Goal: Unclear: Browse casually

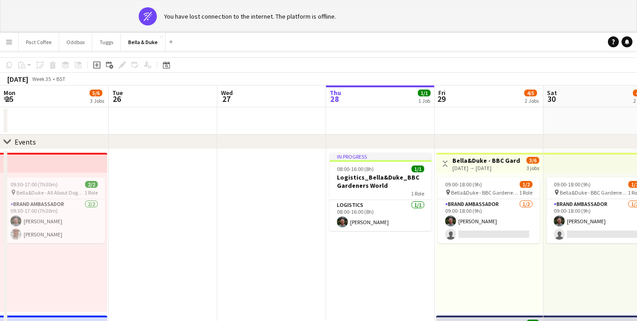
scroll to position [0, 228]
